Goal: Task Accomplishment & Management: Manage account settings

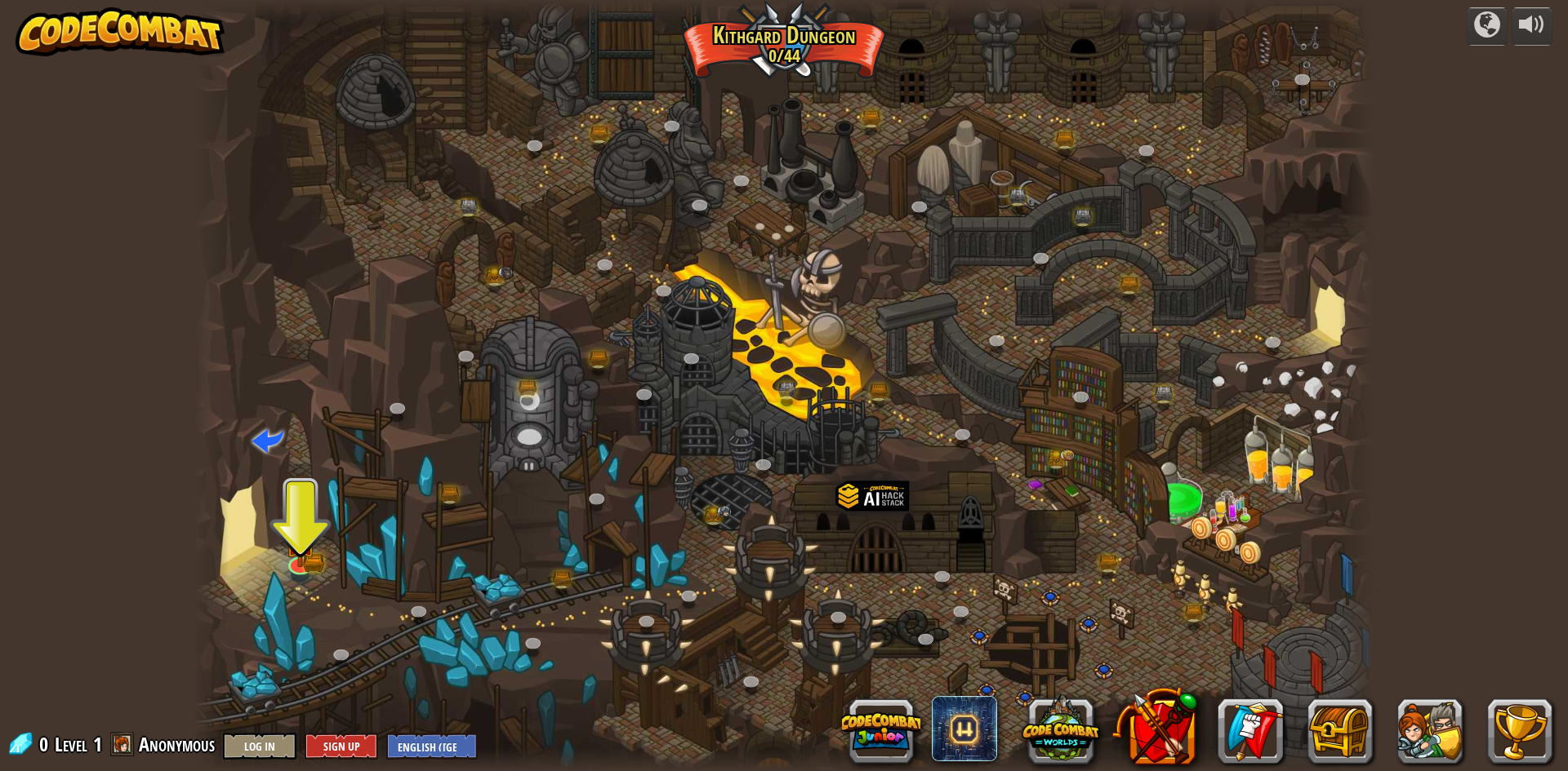
click at [178, 16] on img at bounding box center [120, 31] width 209 height 49
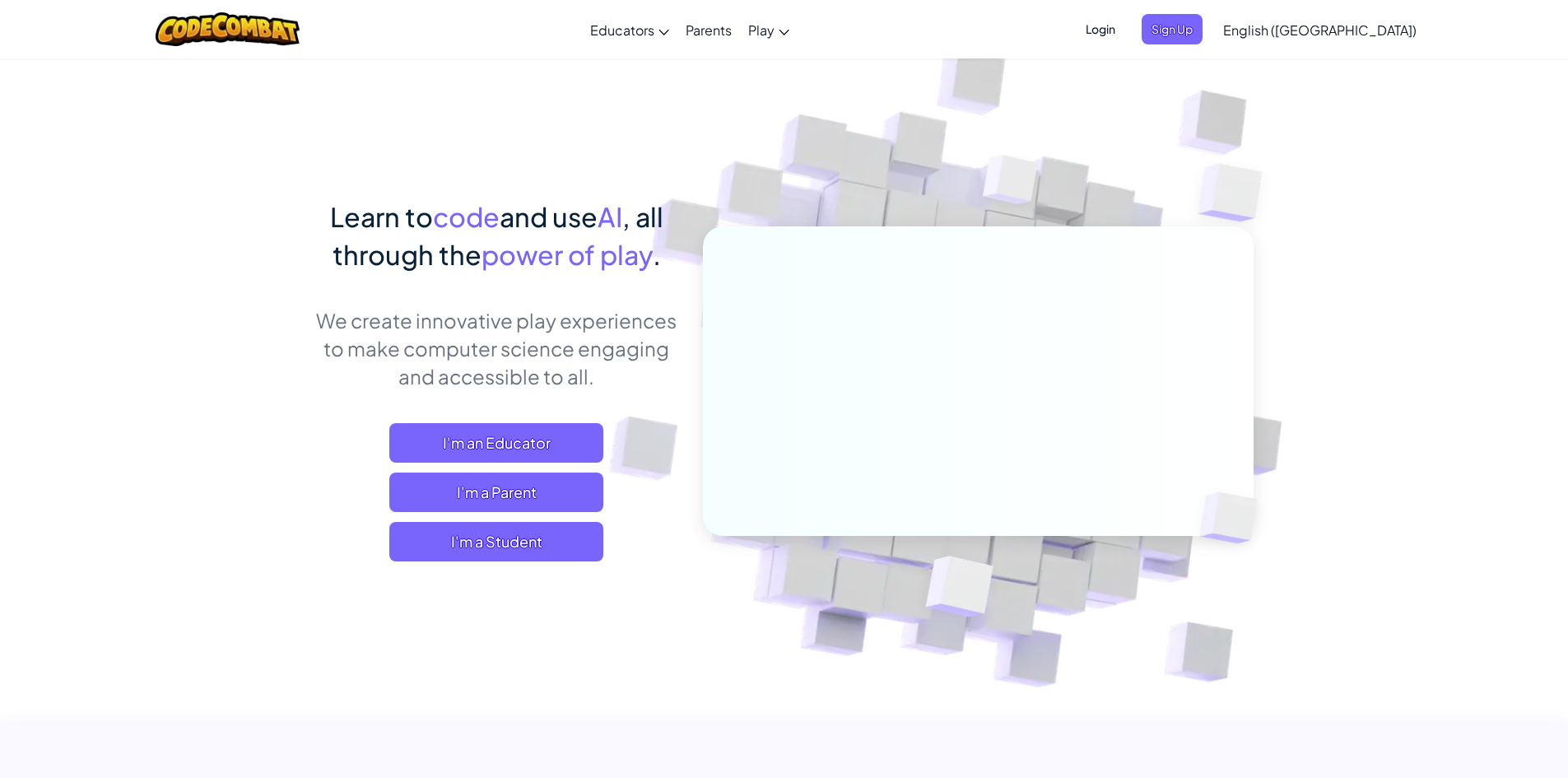
click at [1125, 40] on span "Login" at bounding box center [1100, 30] width 50 height 31
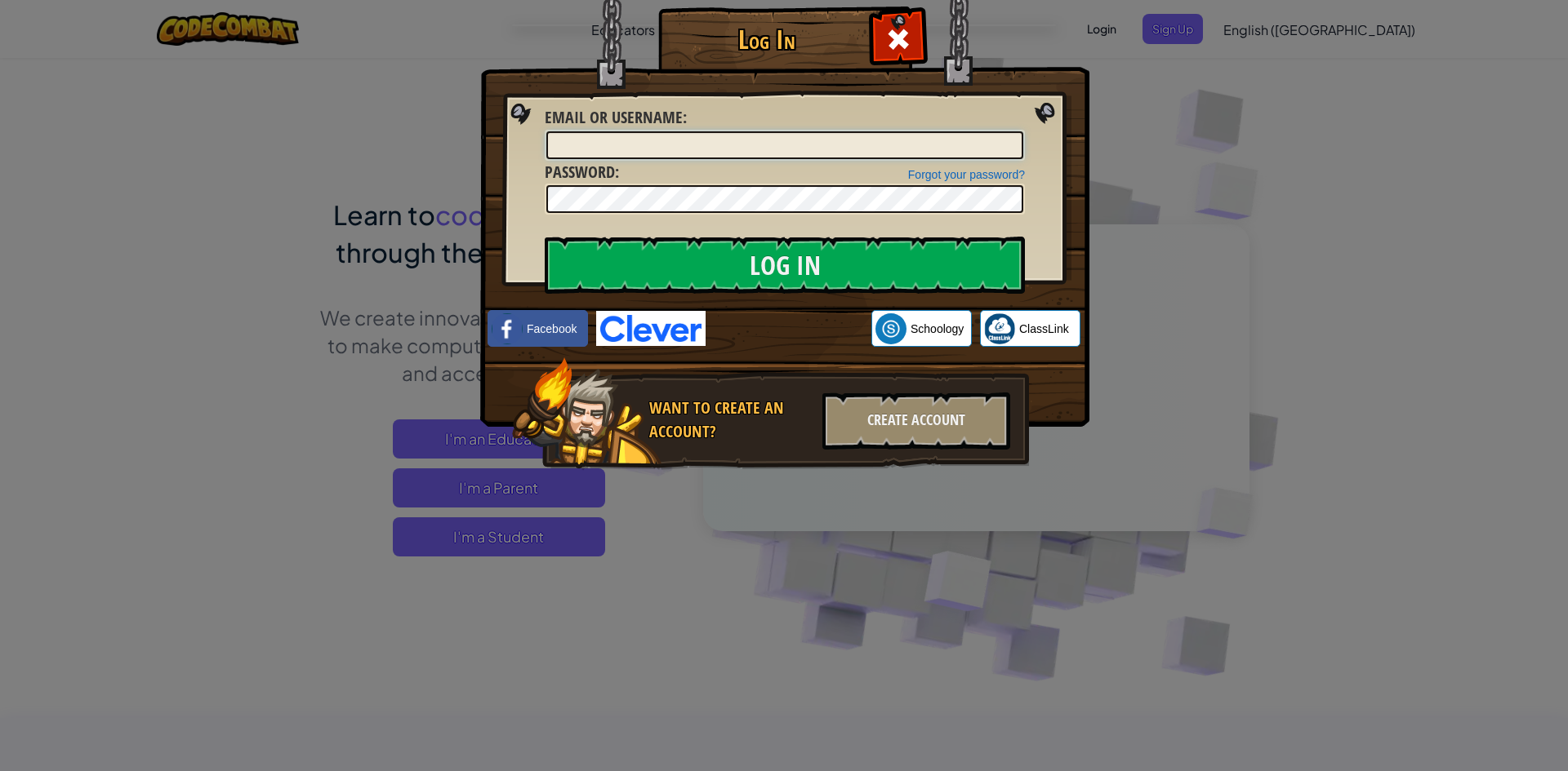
click at [644, 148] on input "Email or Username :" at bounding box center [785, 145] width 477 height 28
type input "[EMAIL_ADDRESS][DOMAIN_NAME]"
click at [545, 236] on input "Log In" at bounding box center [785, 265] width 480 height 57
